Goal: Task Accomplishment & Management: Manage account settings

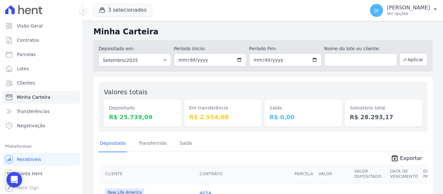
click at [134, 13] on button "3 selecionados" at bounding box center [122, 10] width 59 height 12
click at [121, 5] on button "3 selecionados" at bounding box center [122, 10] width 59 height 12
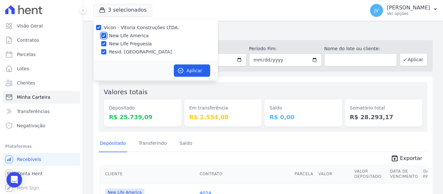
click at [102, 38] on input "New Life America" at bounding box center [103, 35] width 5 height 5
checkbox input "false"
click at [105, 45] on input "New Life Freguesia" at bounding box center [103, 43] width 5 height 5
checkbox input "false"
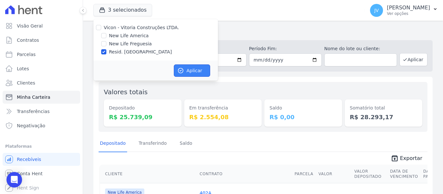
click at [190, 70] on button "Aplicar" at bounding box center [192, 71] width 36 height 12
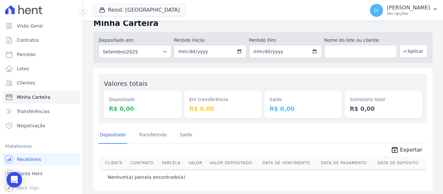
scroll to position [10, 0]
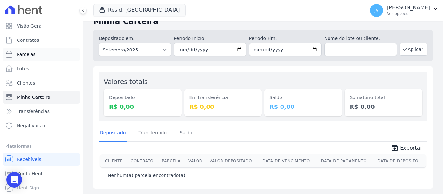
click at [31, 56] on span "Parcelas" at bounding box center [26, 54] width 19 height 6
select select
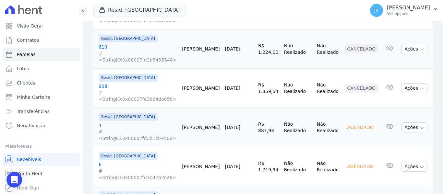
scroll to position [713, 0]
